Goal: Complete application form

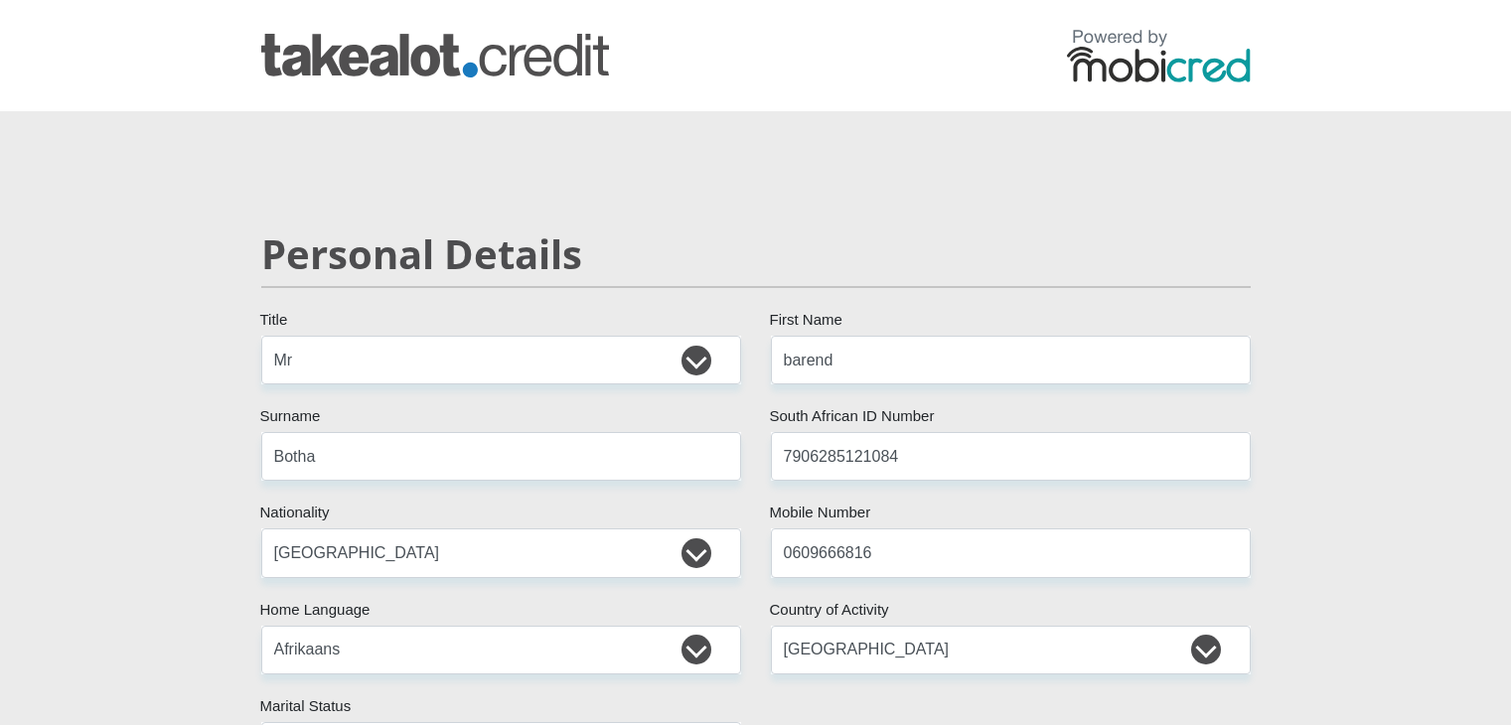
select select "Mr"
select select "ZAF"
select select "afr"
select select "ZAF"
select select "3"
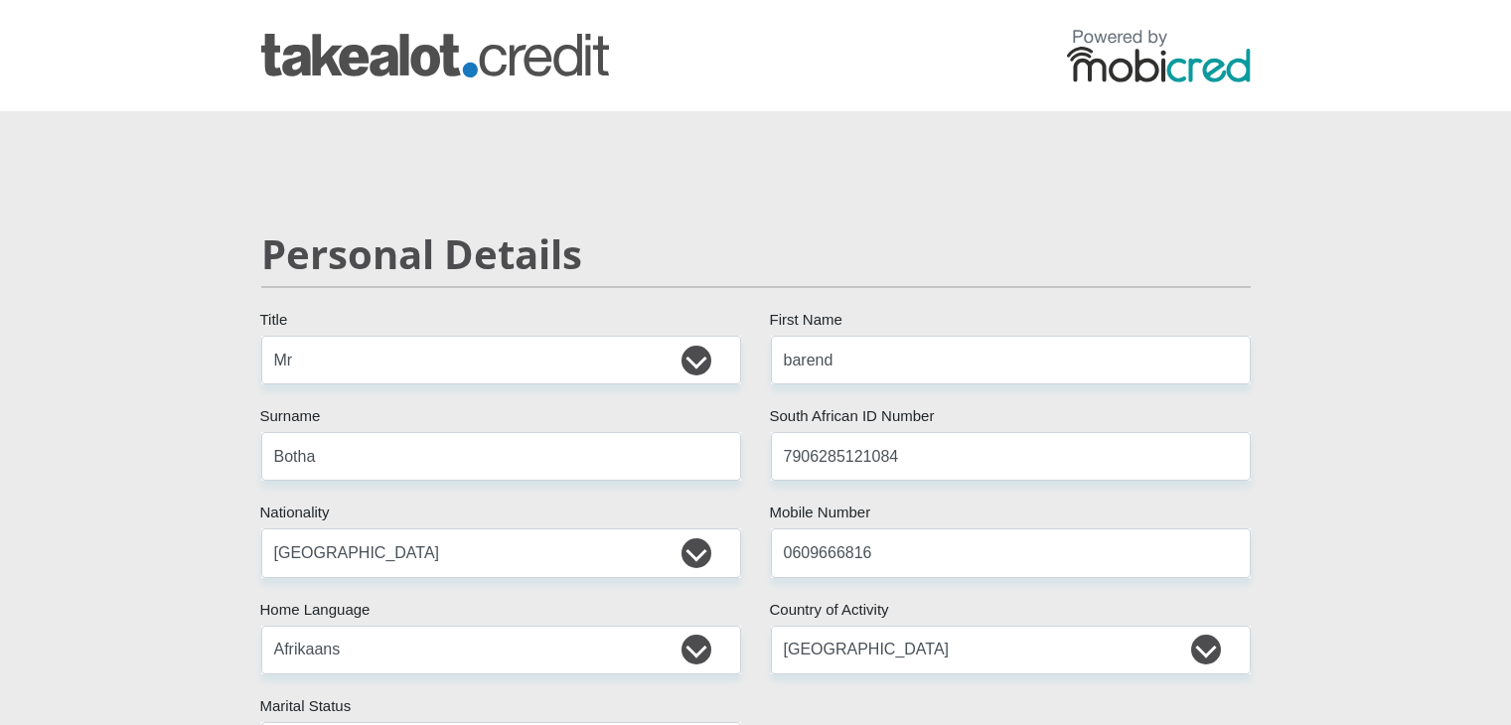
select select "Free State"
select select "5"
select select "Company Dwelling"
select select "1"
select select "2"
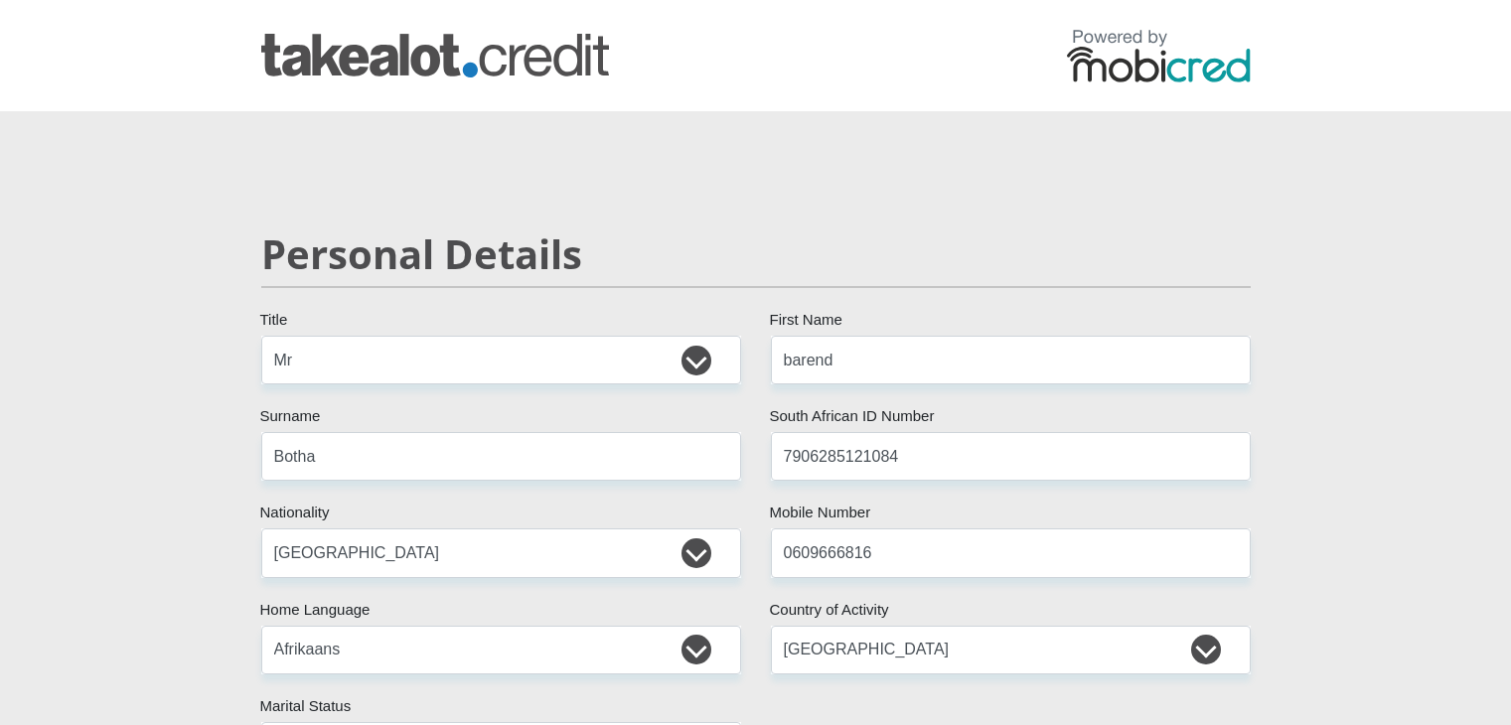
select select "Manager"
select select "60"
select select "26"
select select "CUR"
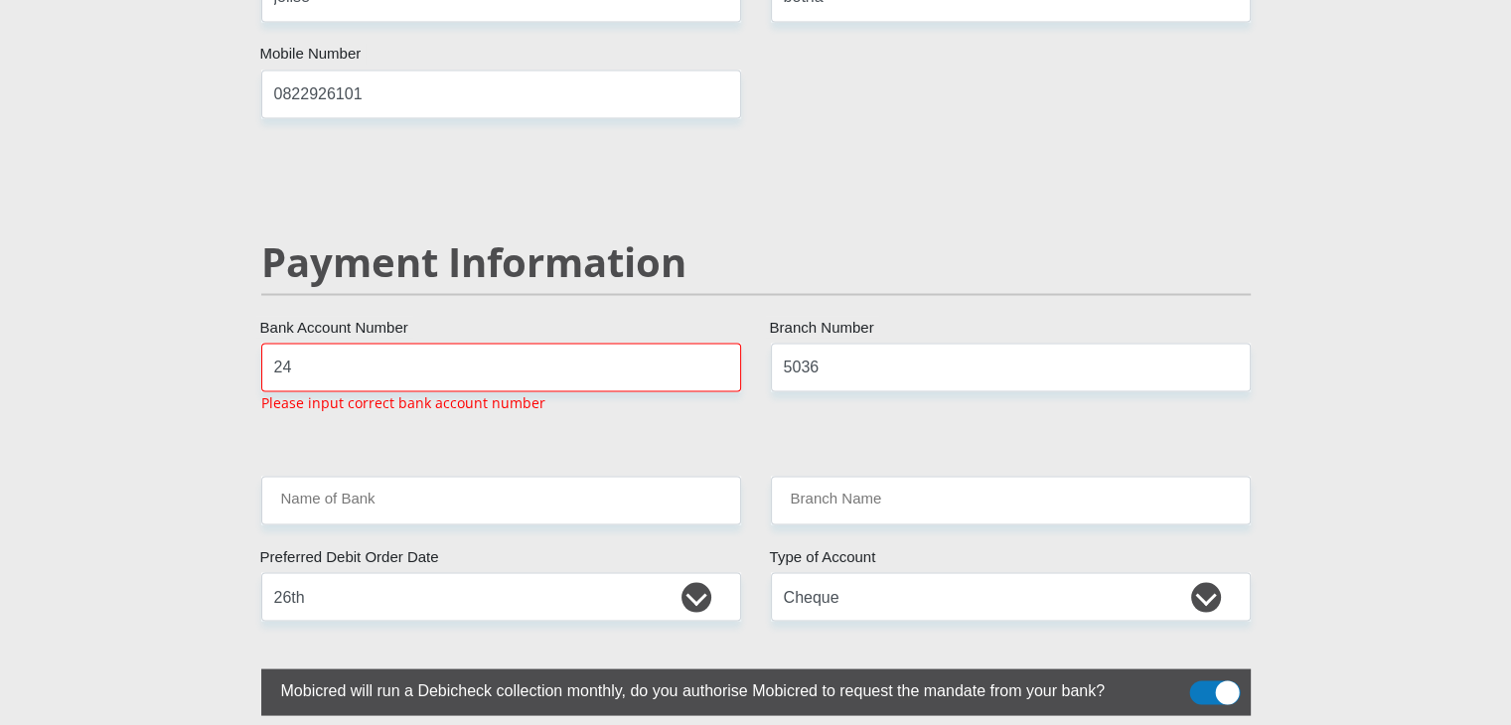
type input "2"
type input "241403391"
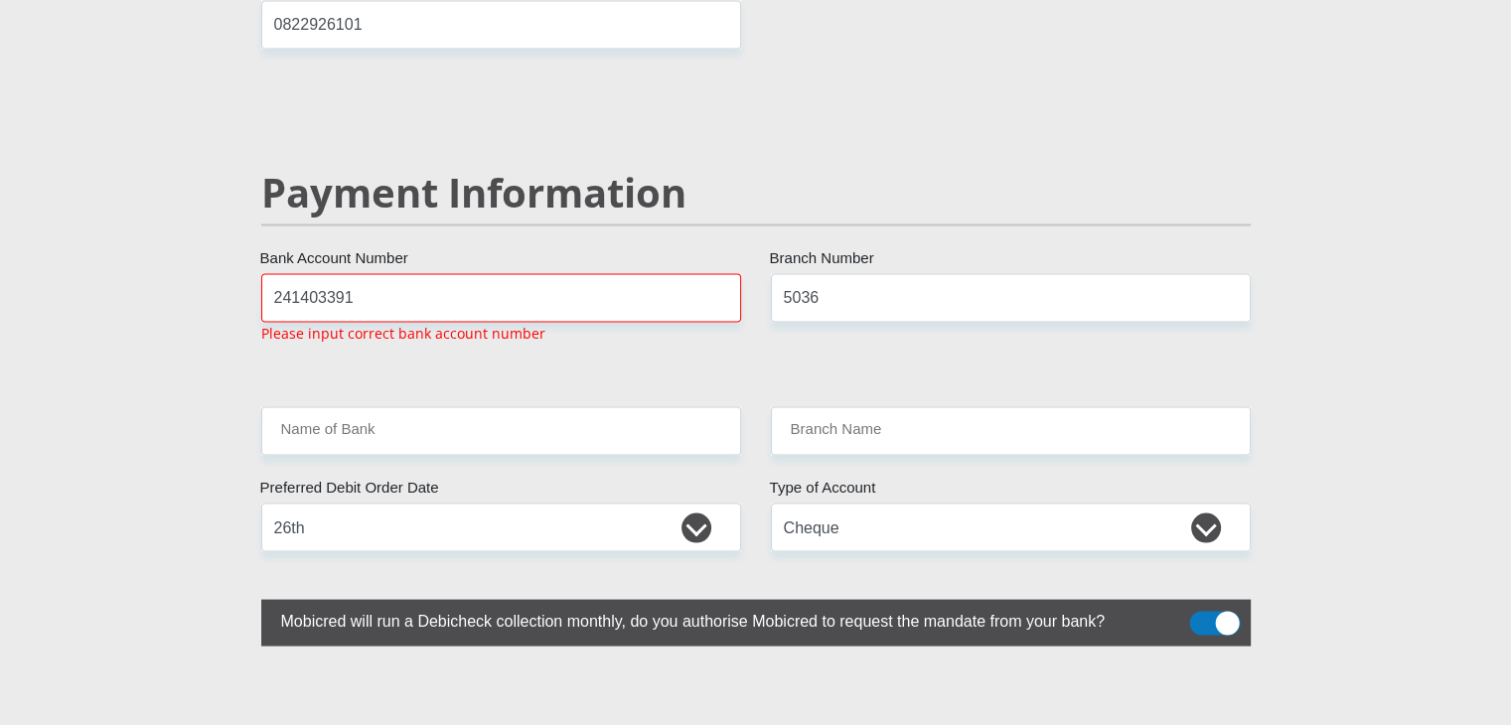
scroll to position [3777, 0]
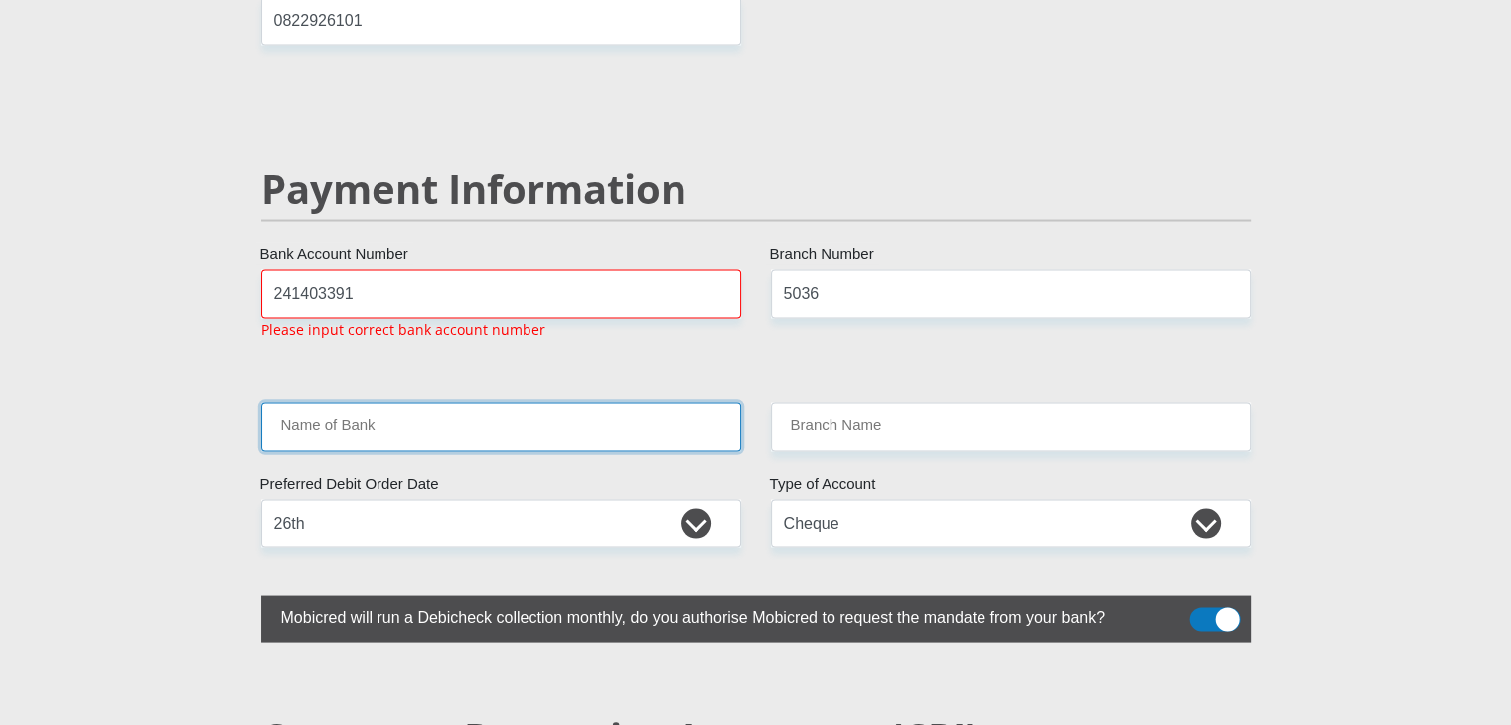
click at [576, 403] on input "Name of Bank" at bounding box center [501, 427] width 480 height 49
drag, startPoint x: 576, startPoint y: 374, endPoint x: 861, endPoint y: 364, distance: 285.3
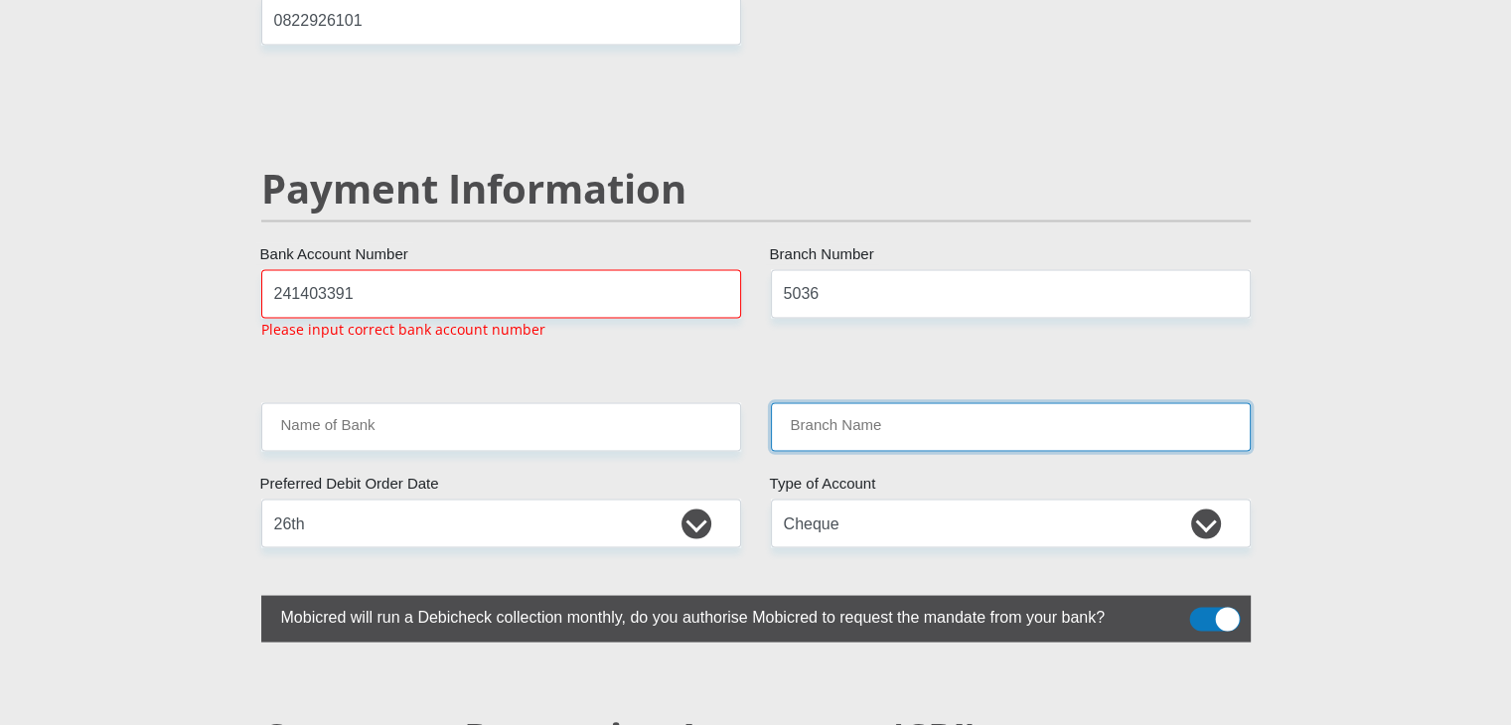
click at [861, 403] on input "Branch Name" at bounding box center [1011, 427] width 480 height 49
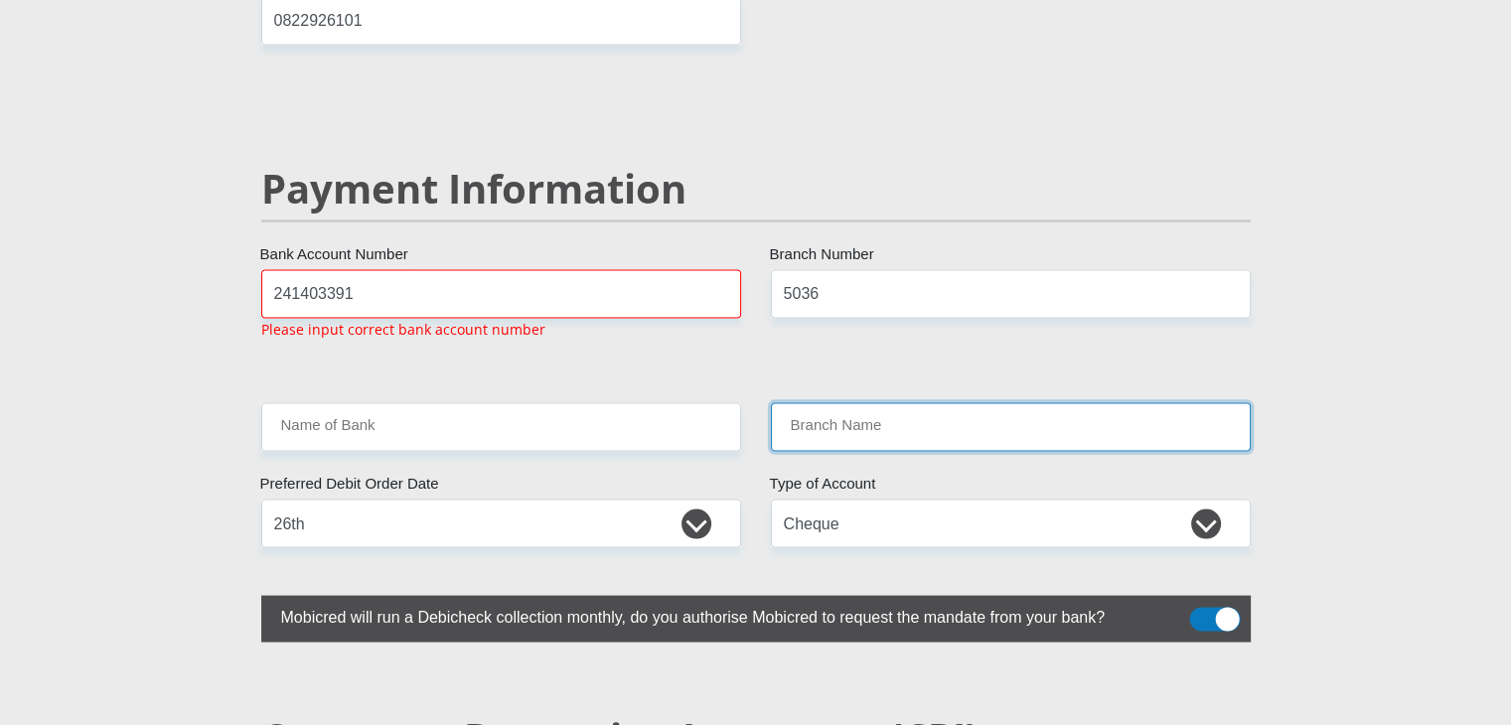
click at [861, 403] on input "Branch Name" at bounding box center [1011, 427] width 480 height 49
drag, startPoint x: 861, startPoint y: 364, endPoint x: 568, endPoint y: 403, distance: 295.7
